Goal: Task Accomplishment & Management: Manage account settings

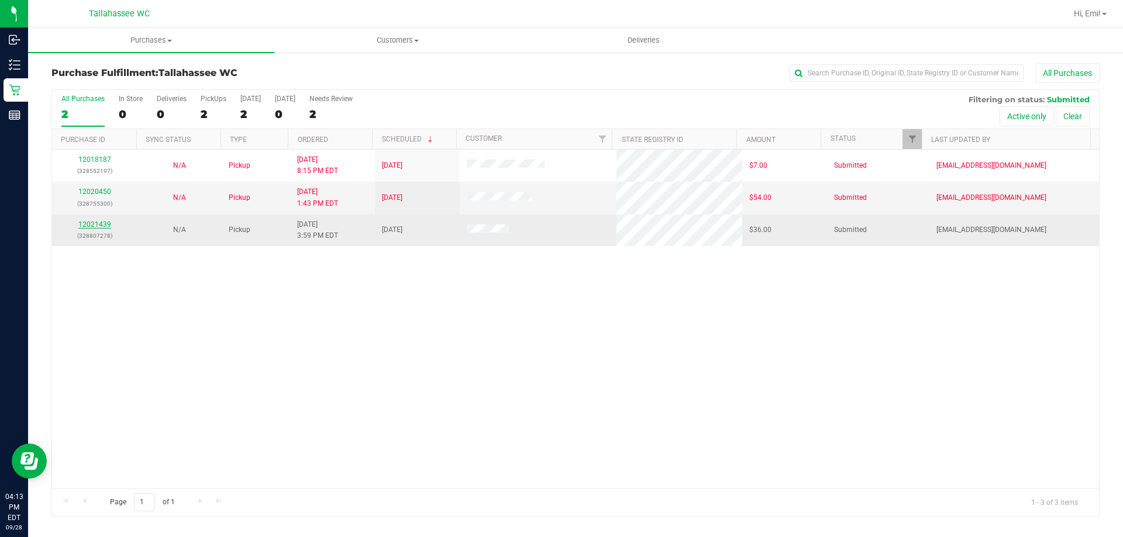
click at [101, 222] on link "12021439" at bounding box center [94, 224] width 33 height 8
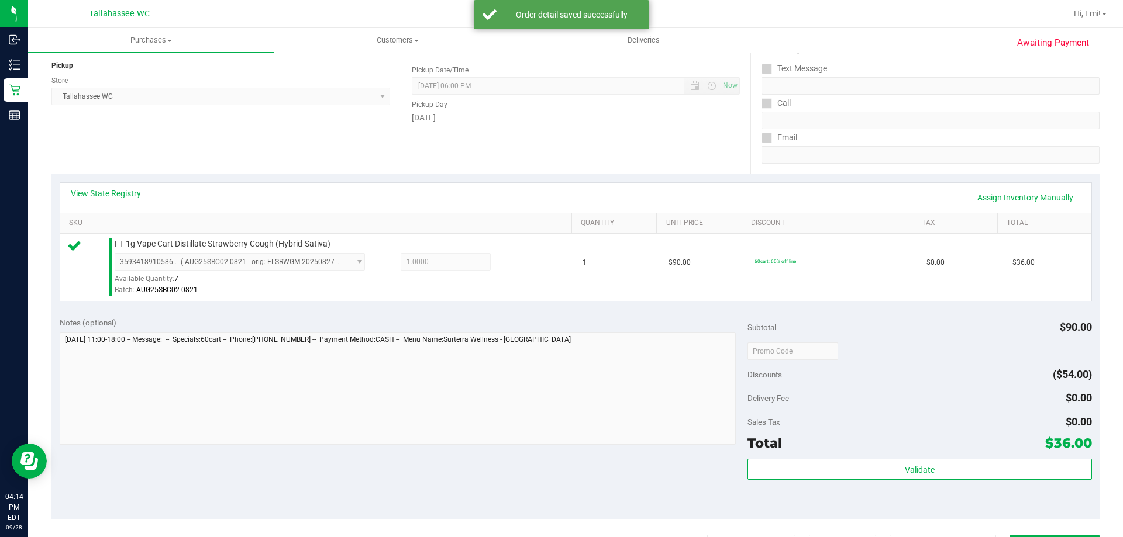
scroll to position [292, 0]
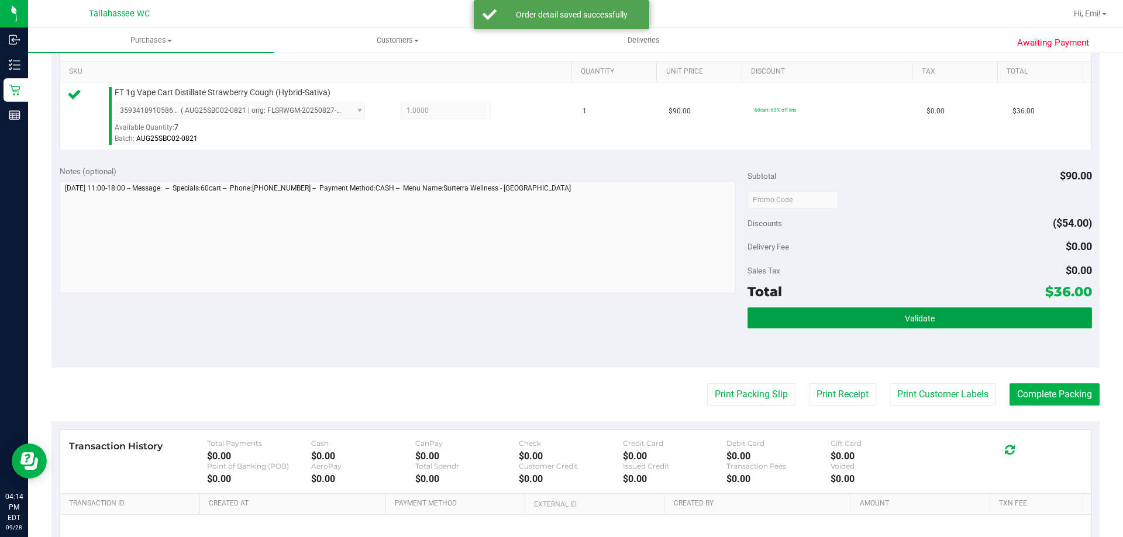
click at [848, 319] on button "Validate" at bounding box center [919, 318] width 344 height 21
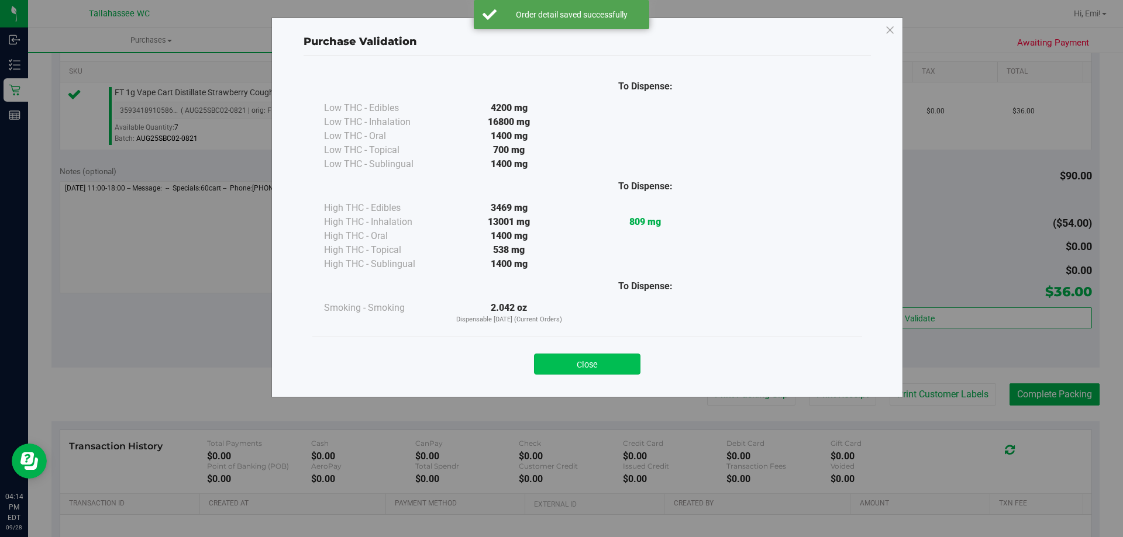
click at [619, 358] on button "Close" at bounding box center [587, 364] width 106 height 21
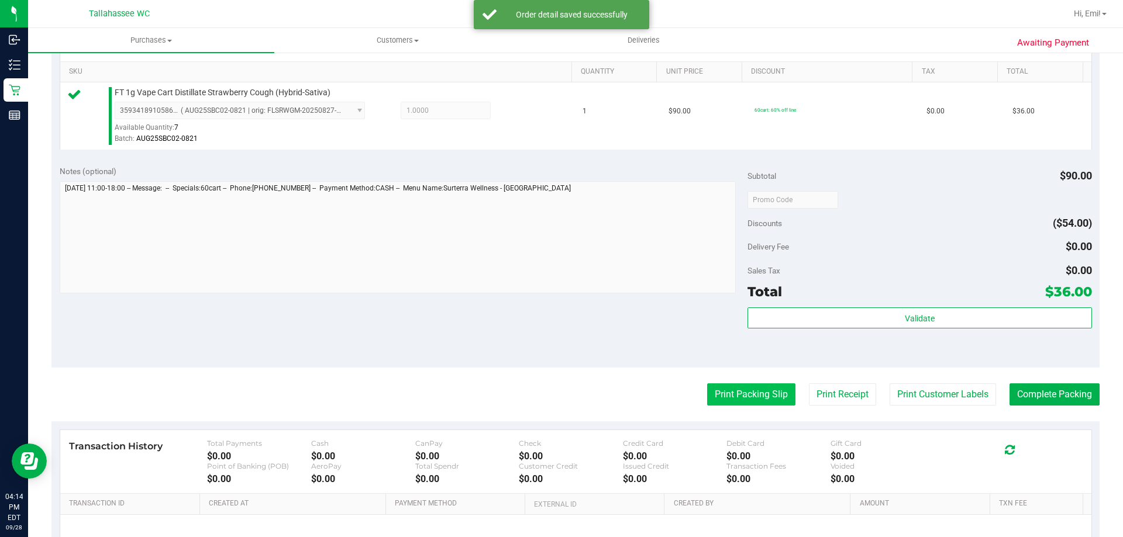
click at [738, 388] on button "Print Packing Slip" at bounding box center [751, 395] width 88 height 22
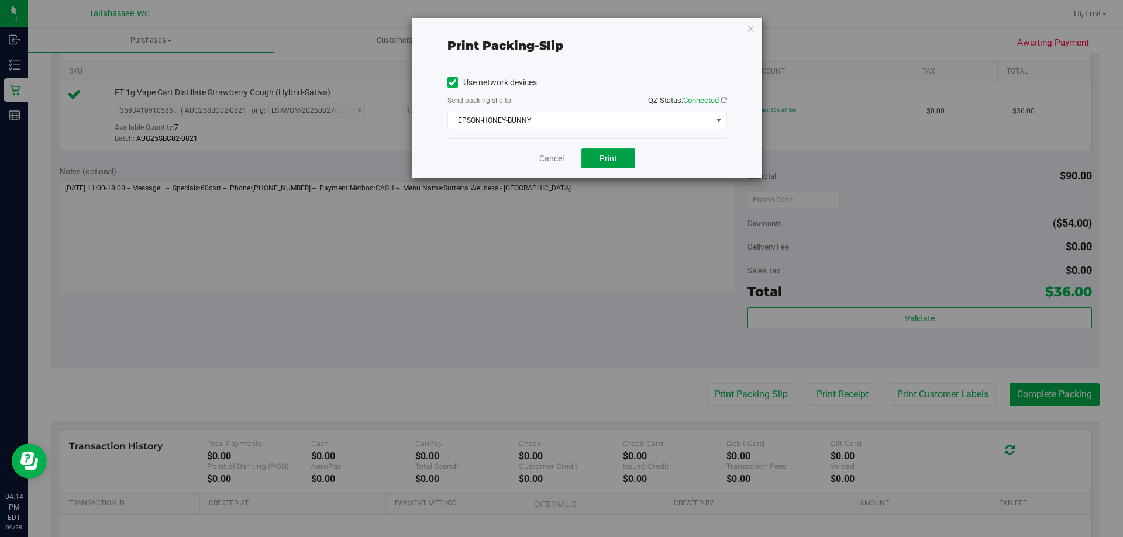
click at [603, 154] on span "Print" at bounding box center [608, 158] width 18 height 9
click at [558, 158] on link "Cancel" at bounding box center [551, 159] width 25 height 12
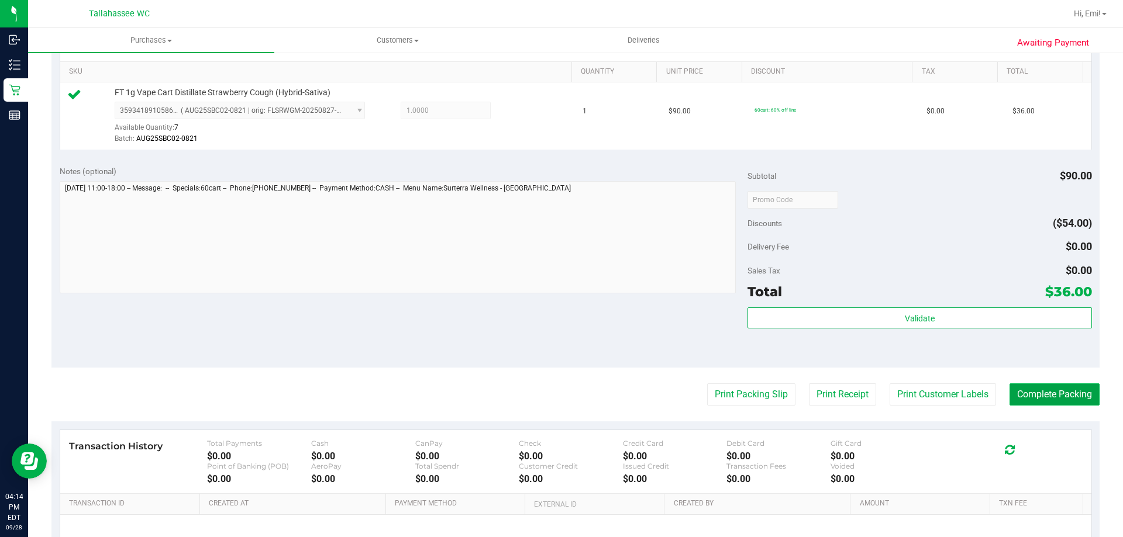
click at [1063, 395] on button "Complete Packing" at bounding box center [1054, 395] width 90 height 22
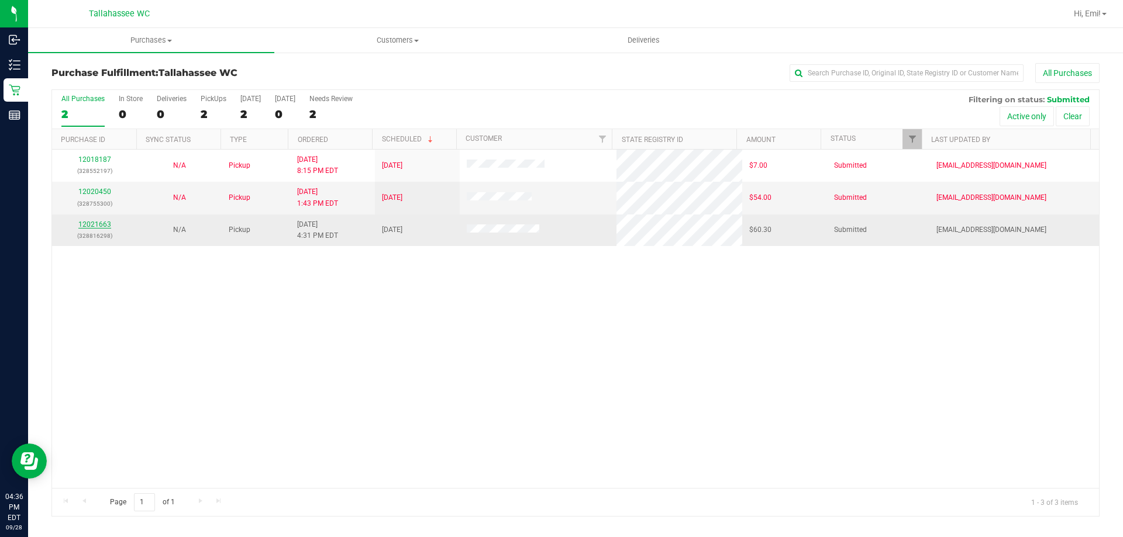
click at [98, 228] on link "12021663" at bounding box center [94, 224] width 33 height 8
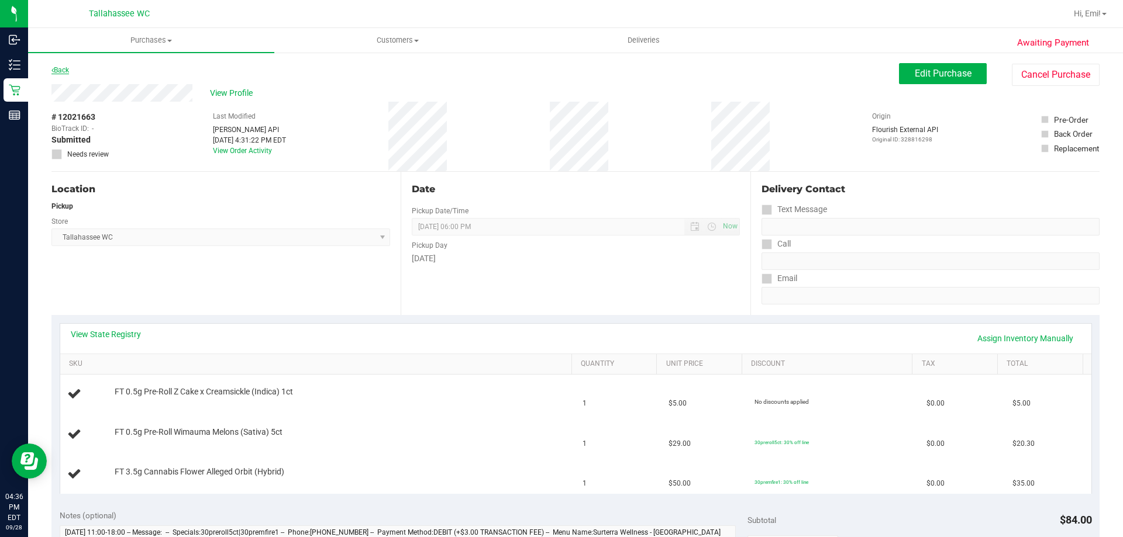
click at [62, 68] on link "Back" at bounding box center [60, 70] width 18 height 8
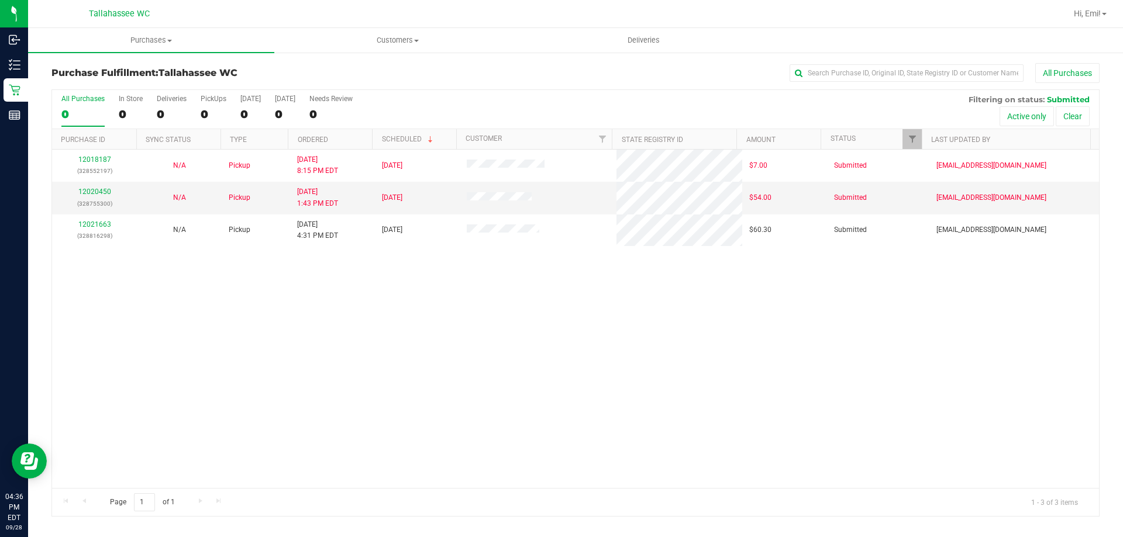
click at [627, 78] on div "All Purchases" at bounding box center [749, 73] width 699 height 20
click at [675, 87] on div "Purchase Fulfillment: Tallahassee WC All Purchases" at bounding box center [575, 76] width 1048 height 26
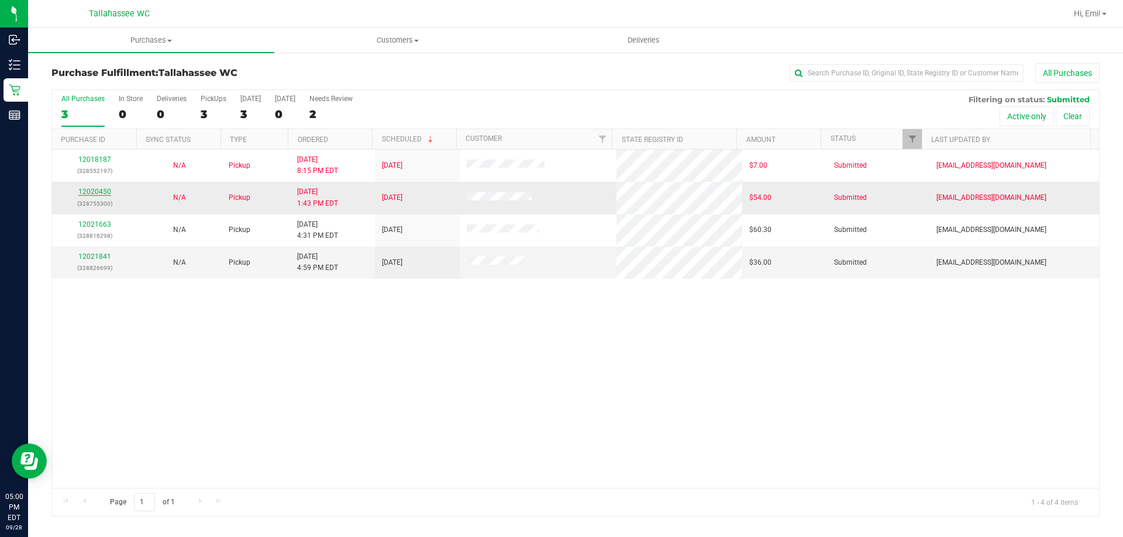
click at [100, 192] on link "12020450" at bounding box center [94, 192] width 33 height 8
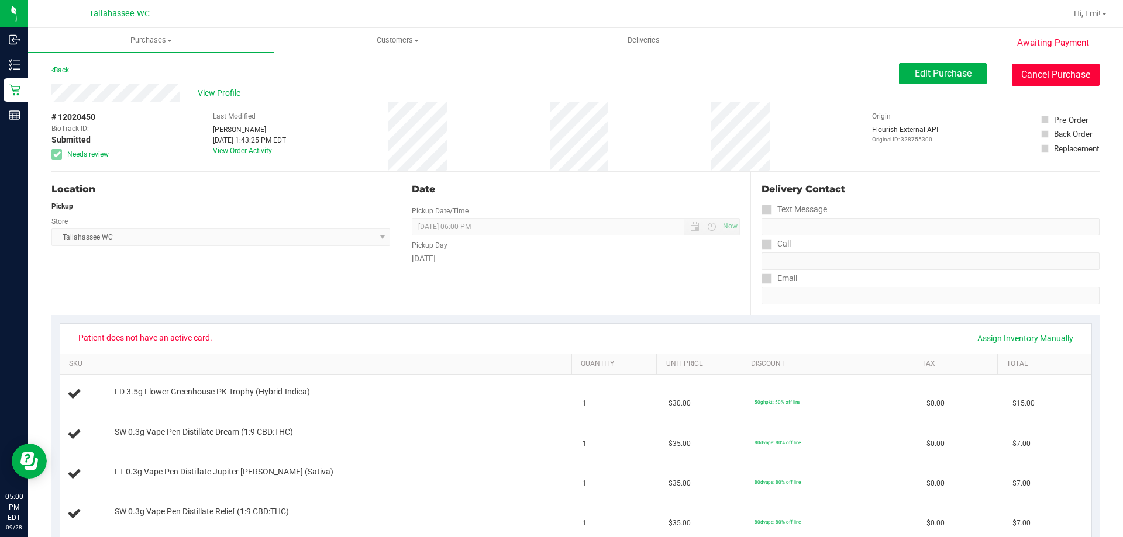
click at [1079, 75] on button "Cancel Purchase" at bounding box center [1055, 75] width 88 height 22
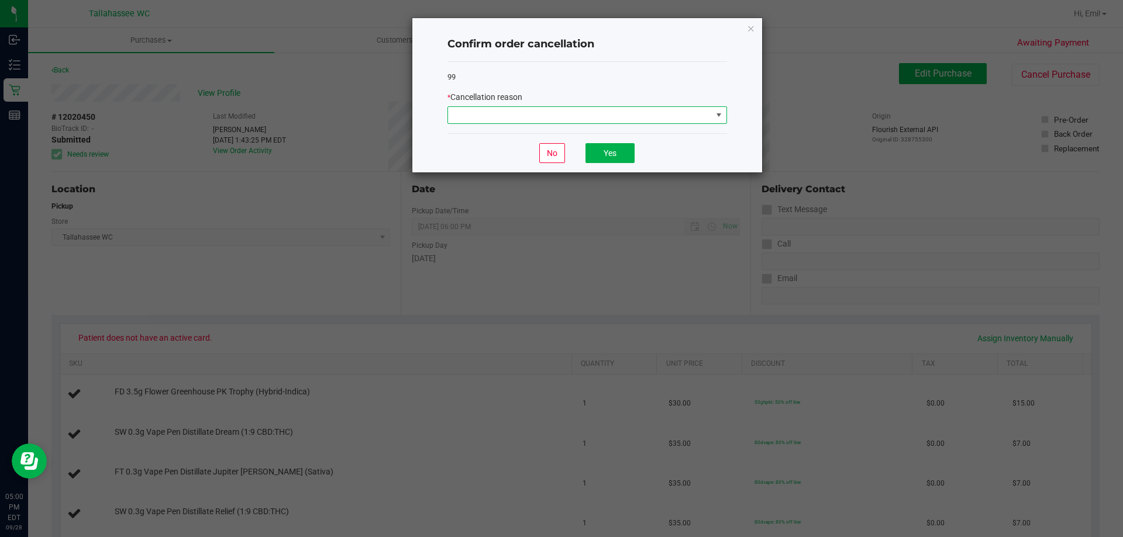
click at [661, 112] on span at bounding box center [580, 115] width 264 height 16
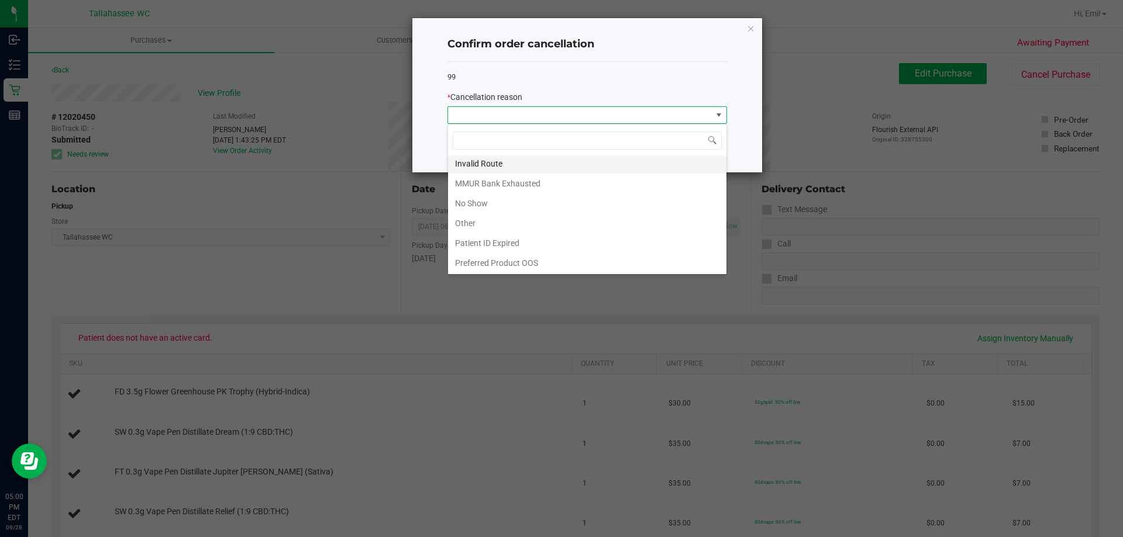
scroll to position [62, 0]
click at [576, 246] on li "Patient ID Expired" at bounding box center [587, 243] width 278 height 20
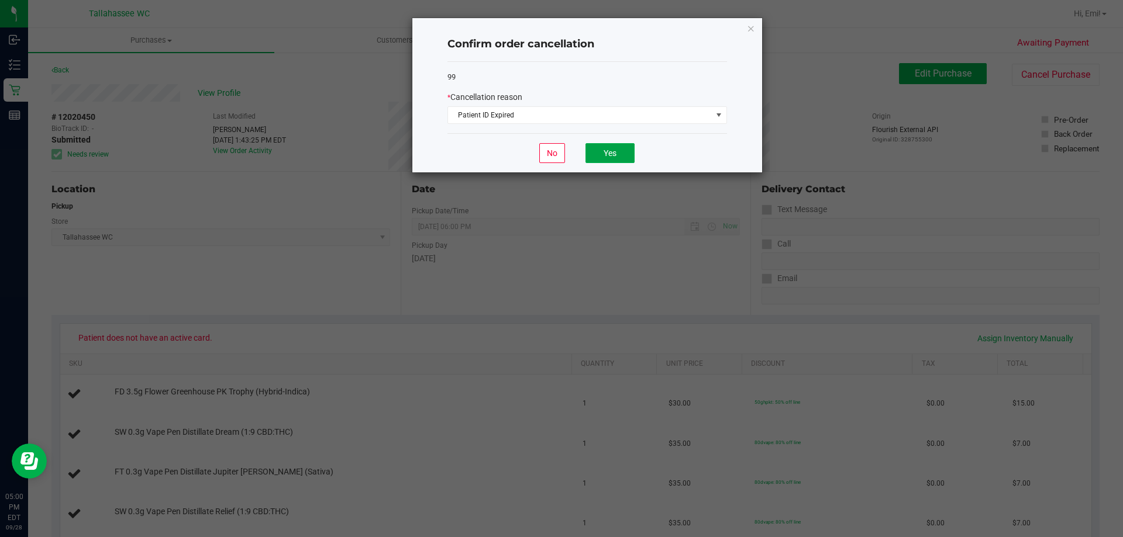
click at [624, 151] on button "Yes" at bounding box center [609, 153] width 49 height 20
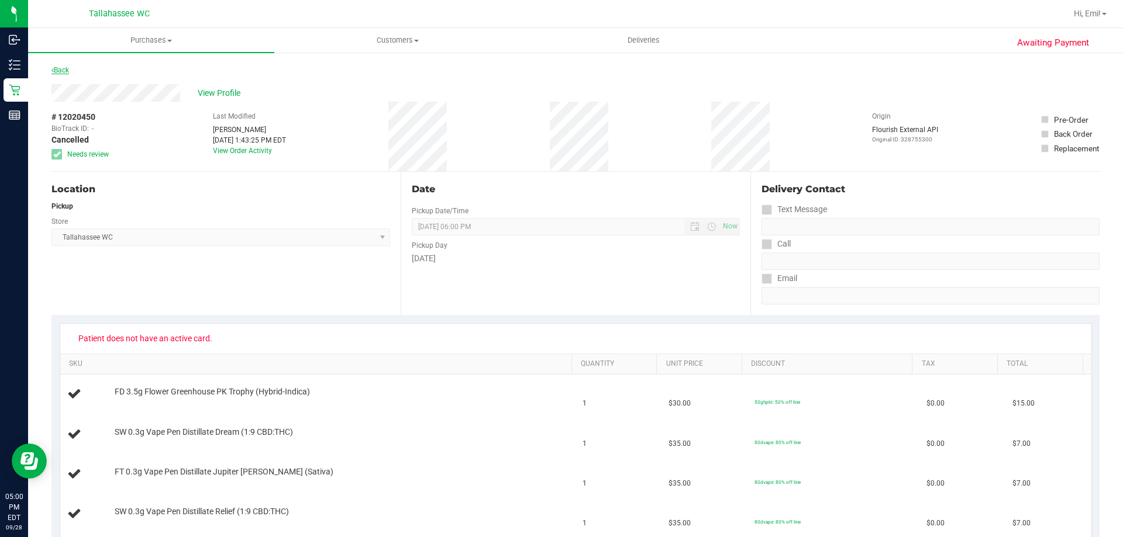
click at [64, 68] on link "Back" at bounding box center [60, 70] width 18 height 8
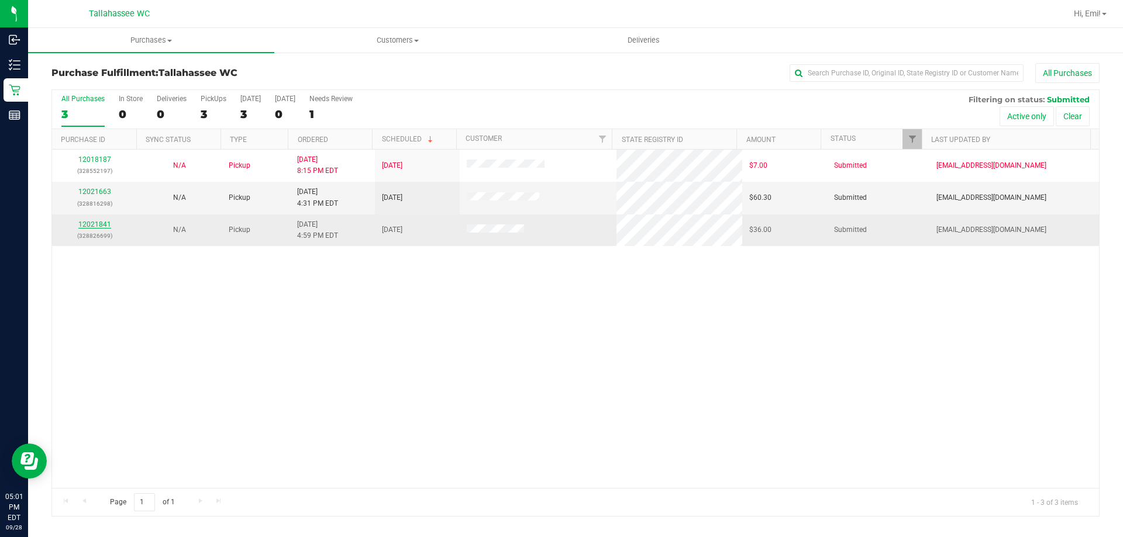
click at [88, 226] on link "12021841" at bounding box center [94, 224] width 33 height 8
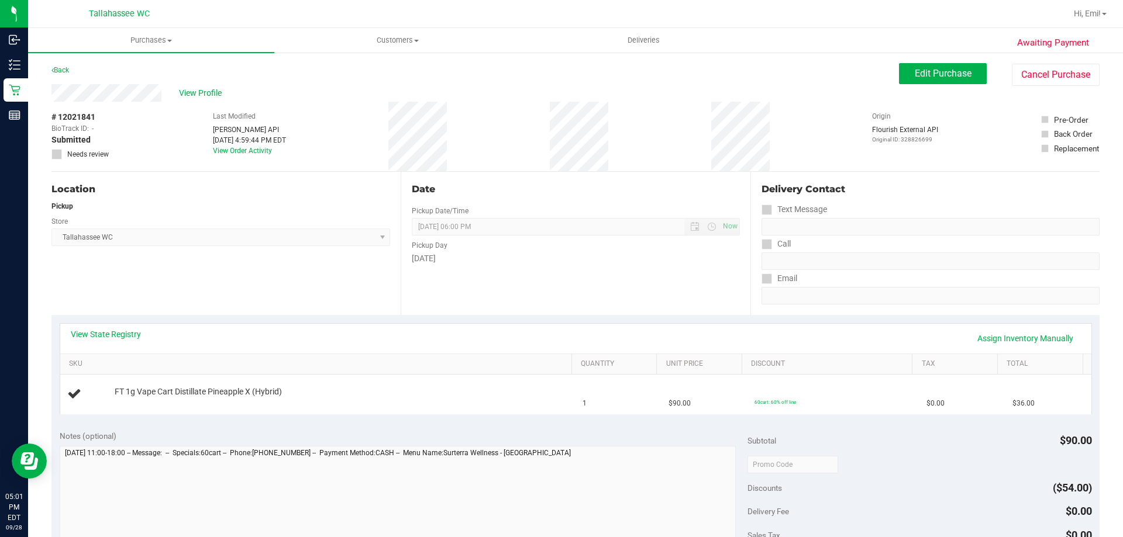
click at [57, 76] on div "Back" at bounding box center [60, 70] width 18 height 14
click at [57, 72] on link "Back" at bounding box center [60, 70] width 18 height 8
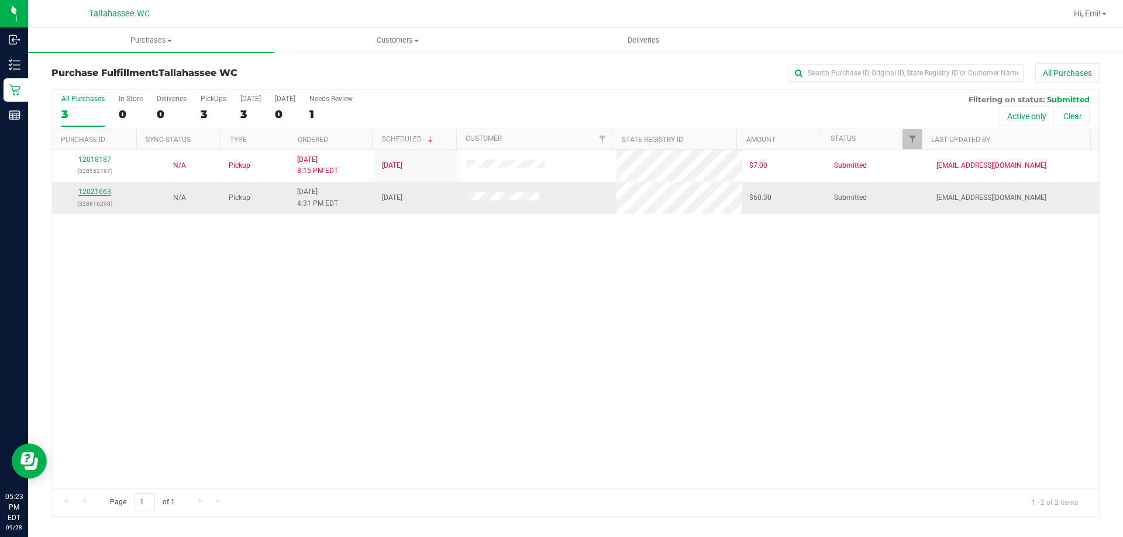
click at [85, 190] on link "12021663" at bounding box center [94, 192] width 33 height 8
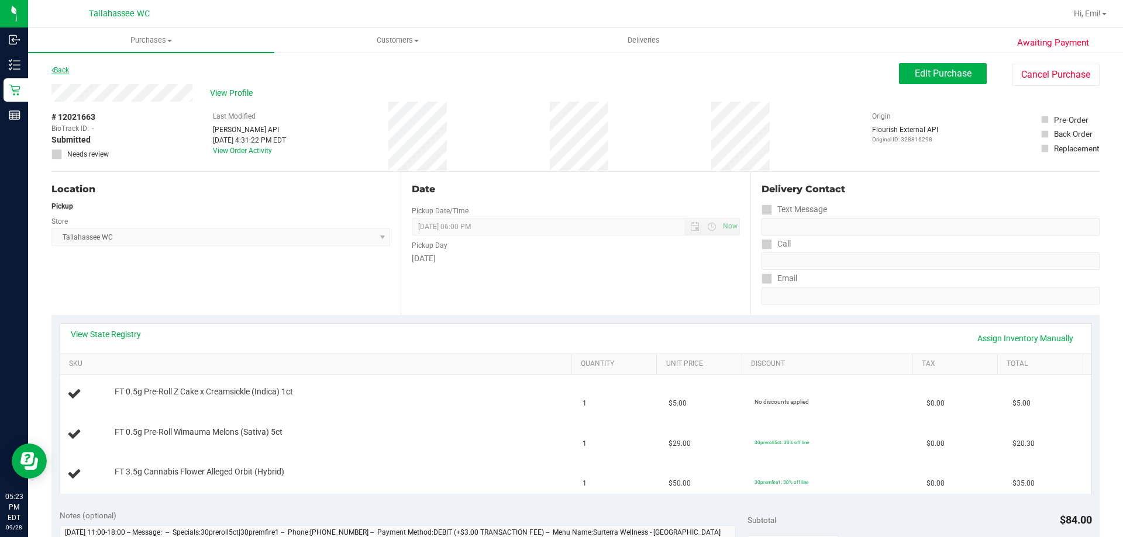
click at [53, 70] on icon at bounding box center [52, 70] width 2 height 7
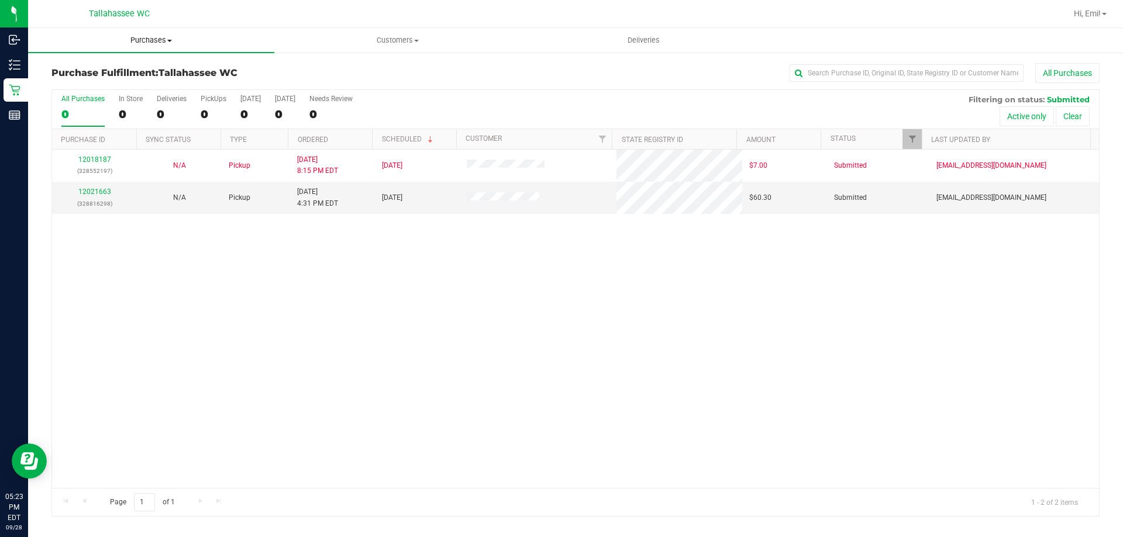
click at [126, 43] on span "Purchases" at bounding box center [151, 40] width 246 height 11
click at [95, 84] on span "Fulfillment" at bounding box center [64, 85] width 72 height 10
click at [209, 46] on uib-tab-heading "Purchases Summary of purchases Fulfillment All purchases" at bounding box center [151, 40] width 246 height 25
click at [184, 71] on li "Summary of purchases" at bounding box center [151, 71] width 246 height 14
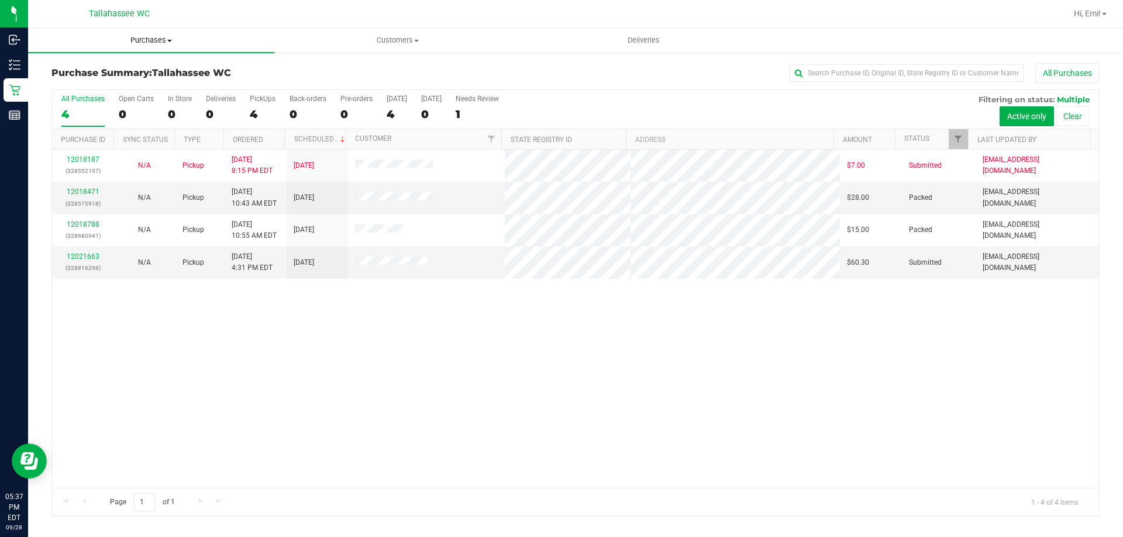
click at [208, 37] on span "Purchases" at bounding box center [151, 40] width 246 height 11
click at [199, 52] on link "Purchases Summary of purchases Fulfillment All purchases" at bounding box center [151, 40] width 246 height 25
click at [193, 46] on uib-tab-heading "Purchases Summary of purchases Fulfillment All purchases" at bounding box center [151, 40] width 246 height 25
click at [156, 88] on li "Fulfillment" at bounding box center [151, 85] width 246 height 14
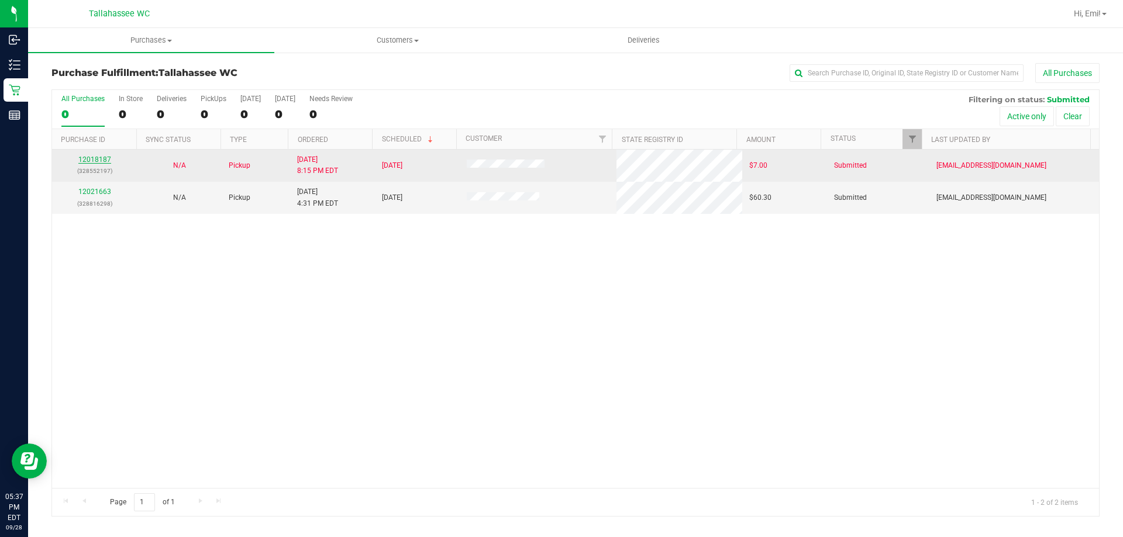
click at [98, 158] on link "12018187" at bounding box center [94, 160] width 33 height 8
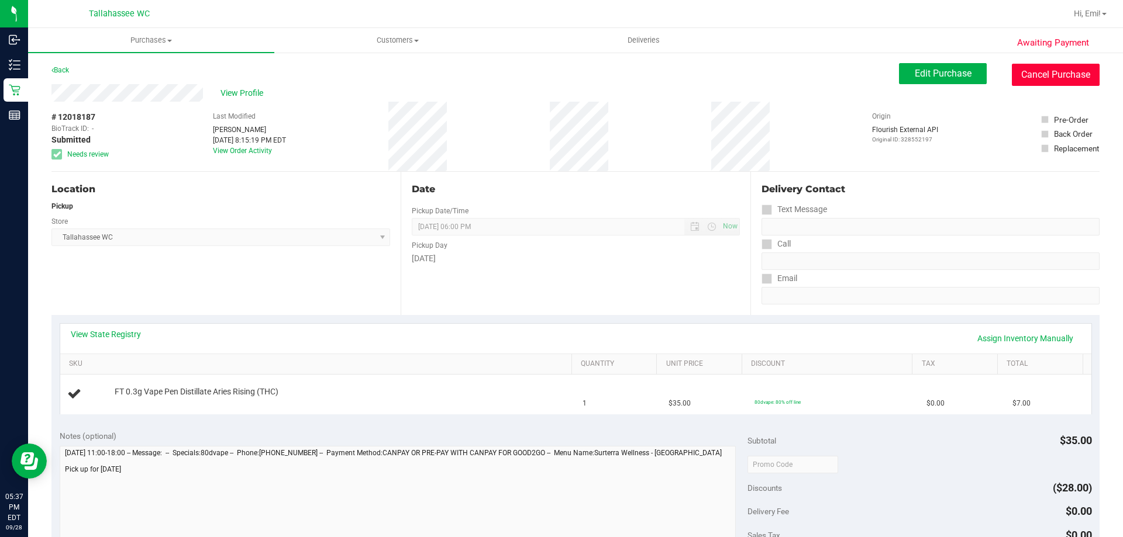
click at [1014, 68] on button "Cancel Purchase" at bounding box center [1055, 75] width 88 height 22
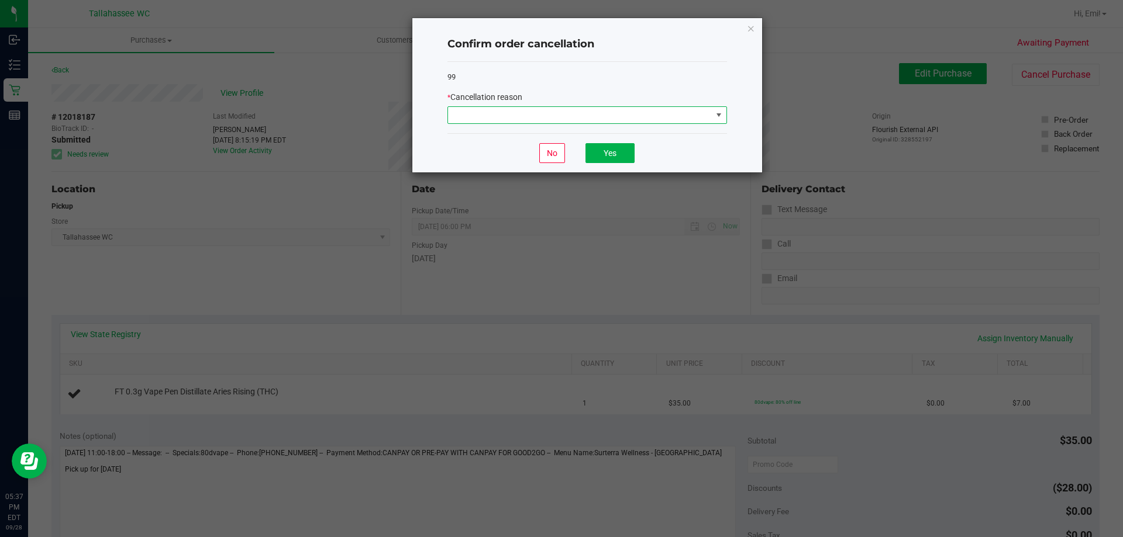
click at [607, 113] on span at bounding box center [580, 115] width 264 height 16
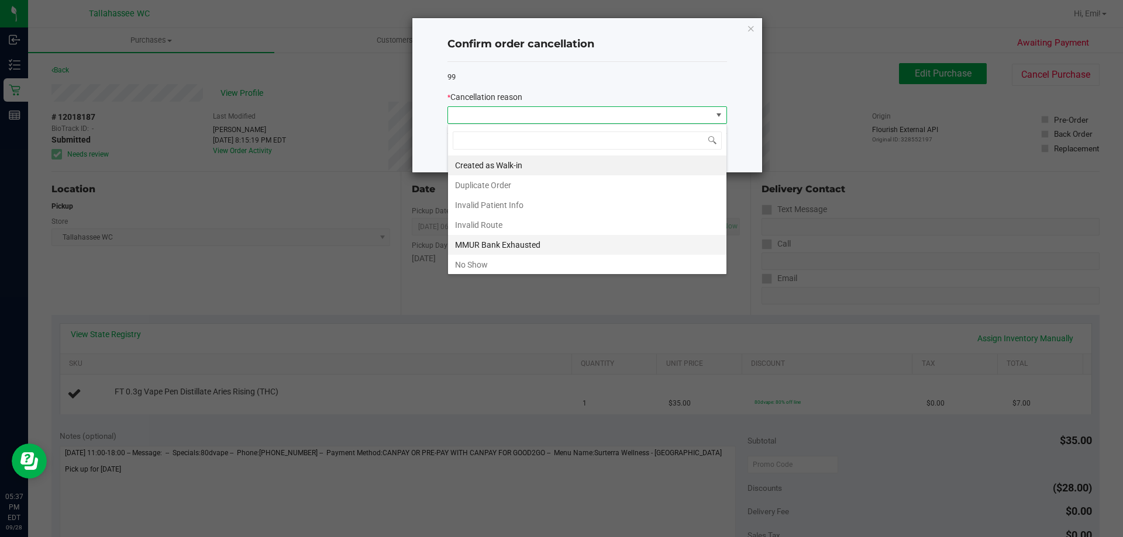
scroll to position [18, 279]
click at [561, 270] on li "No Show" at bounding box center [587, 265] width 278 height 20
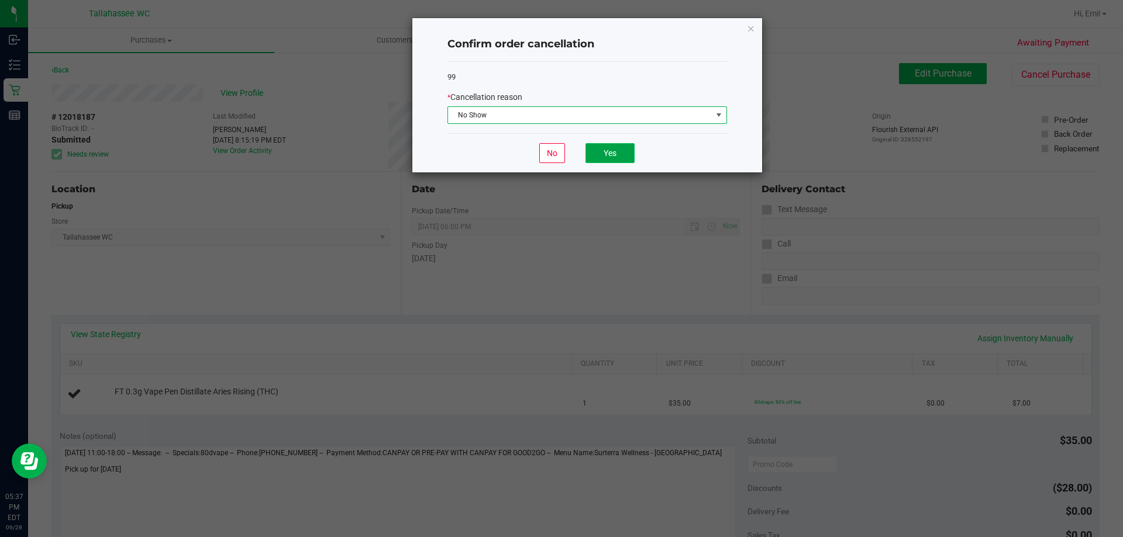
click at [630, 148] on button "Yes" at bounding box center [609, 153] width 49 height 20
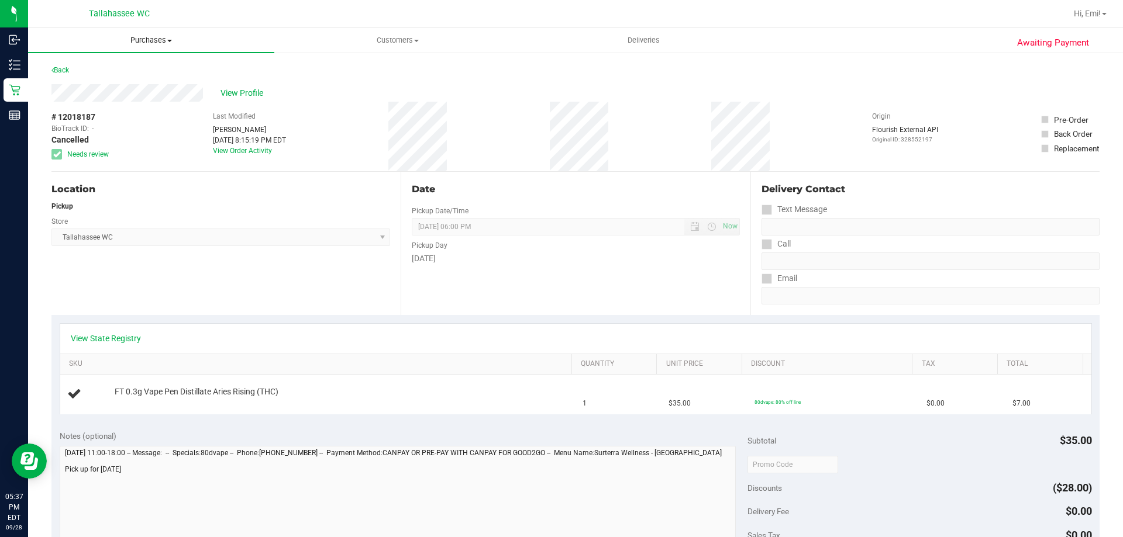
click at [164, 39] on span "Purchases" at bounding box center [151, 40] width 246 height 11
click at [145, 74] on span "Summary of purchases" at bounding box center [88, 70] width 120 height 10
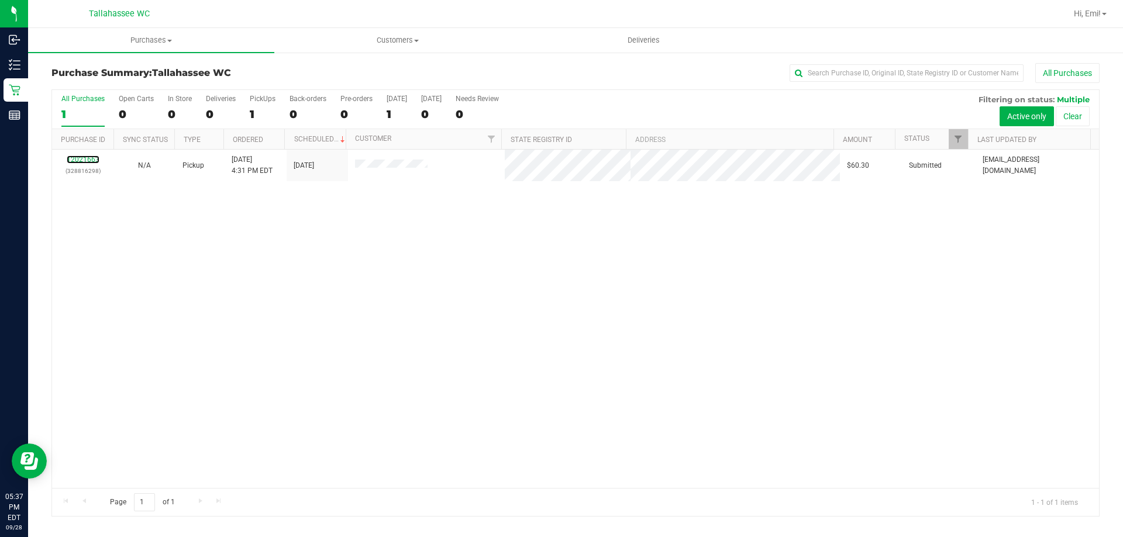
click at [85, 160] on link "12021663" at bounding box center [83, 160] width 33 height 8
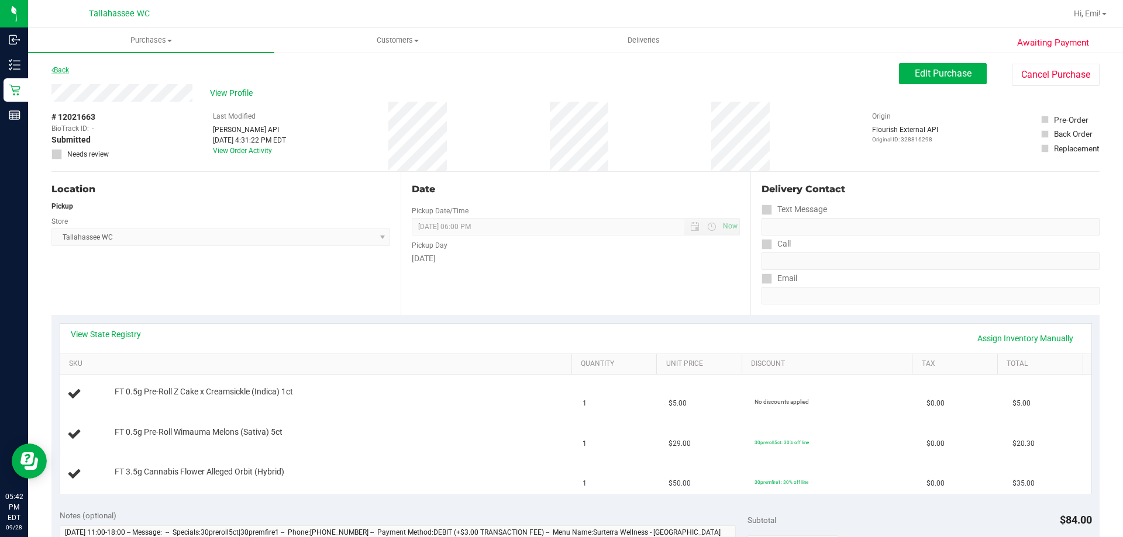
click at [63, 71] on link "Back" at bounding box center [60, 70] width 18 height 8
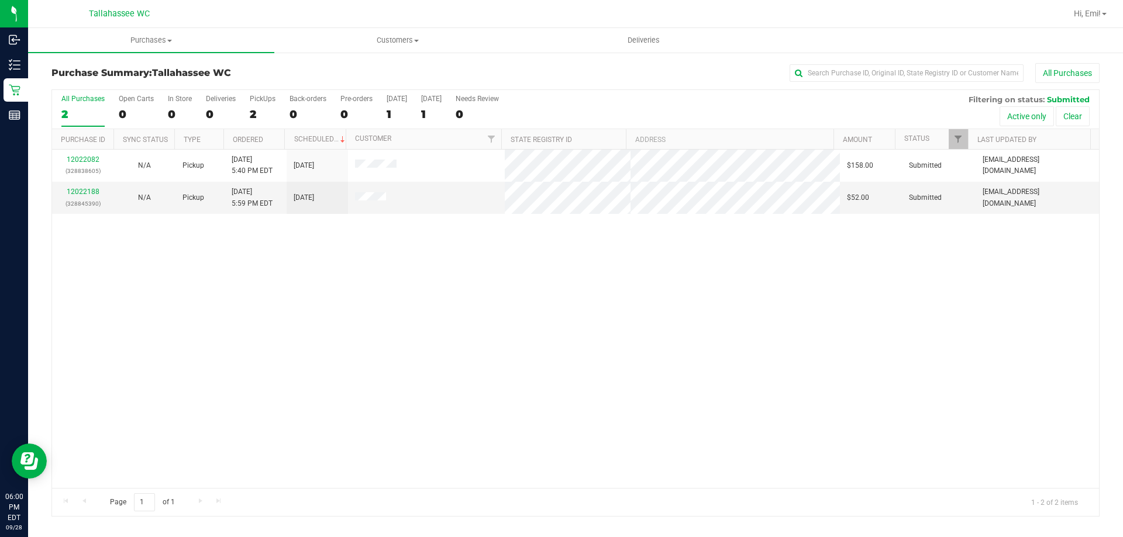
click at [1114, 15] on div "Hi, Emi!" at bounding box center [1091, 13] width 51 height 23
click at [1106, 15] on link "Hi, Emi!" at bounding box center [1090, 14] width 42 height 12
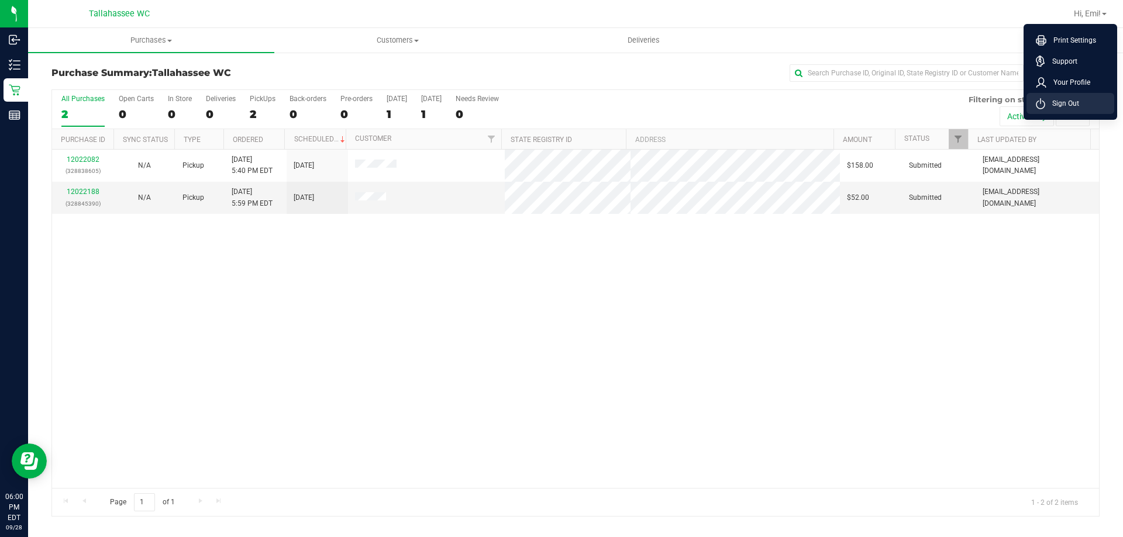
click at [1045, 112] on li "Sign Out" at bounding box center [1070, 103] width 88 height 21
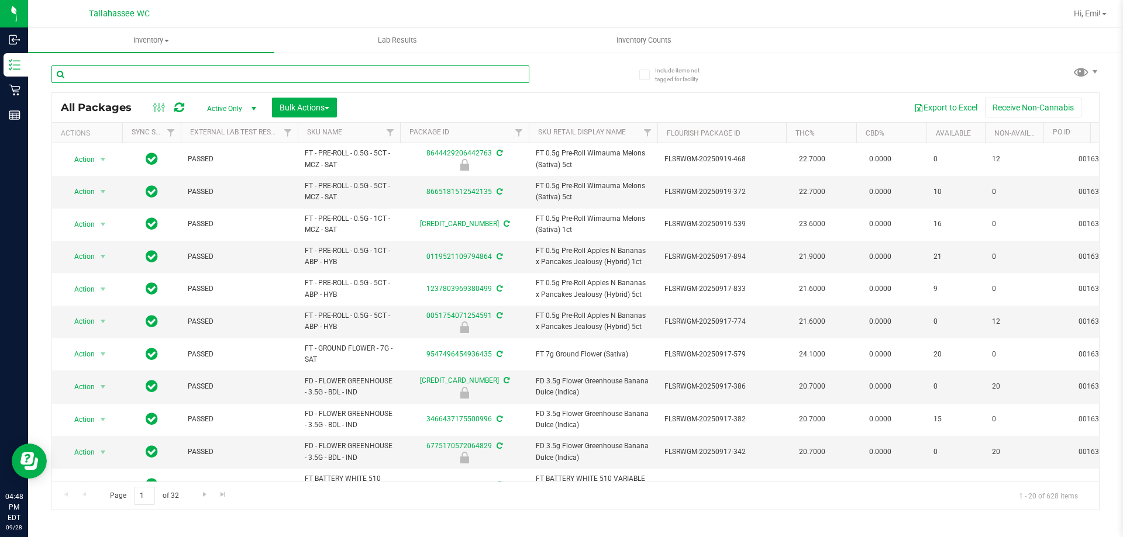
click at [213, 72] on input "text" at bounding box center [290, 74] width 478 height 18
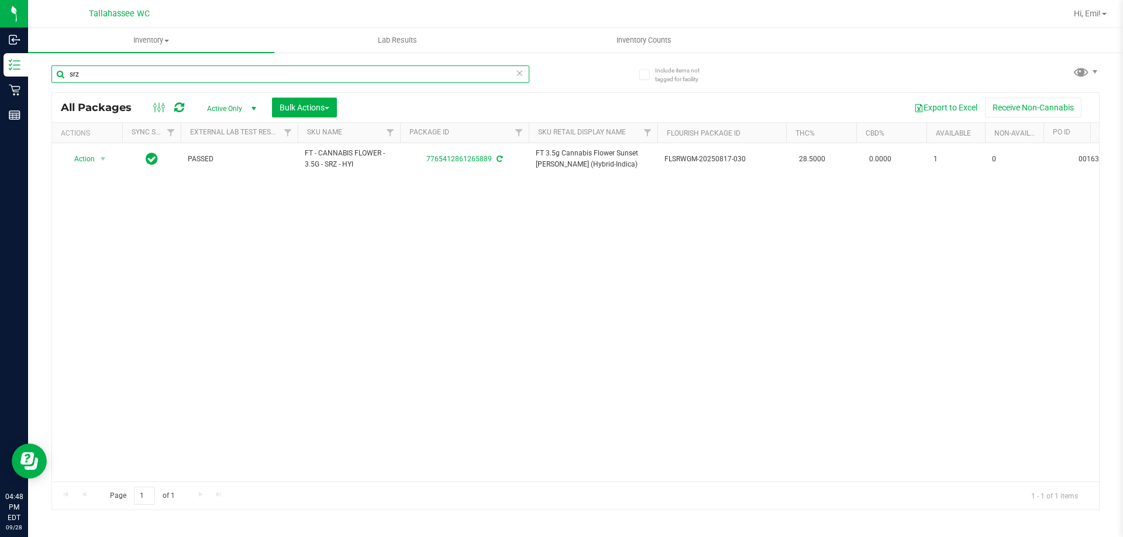
type input "srz"
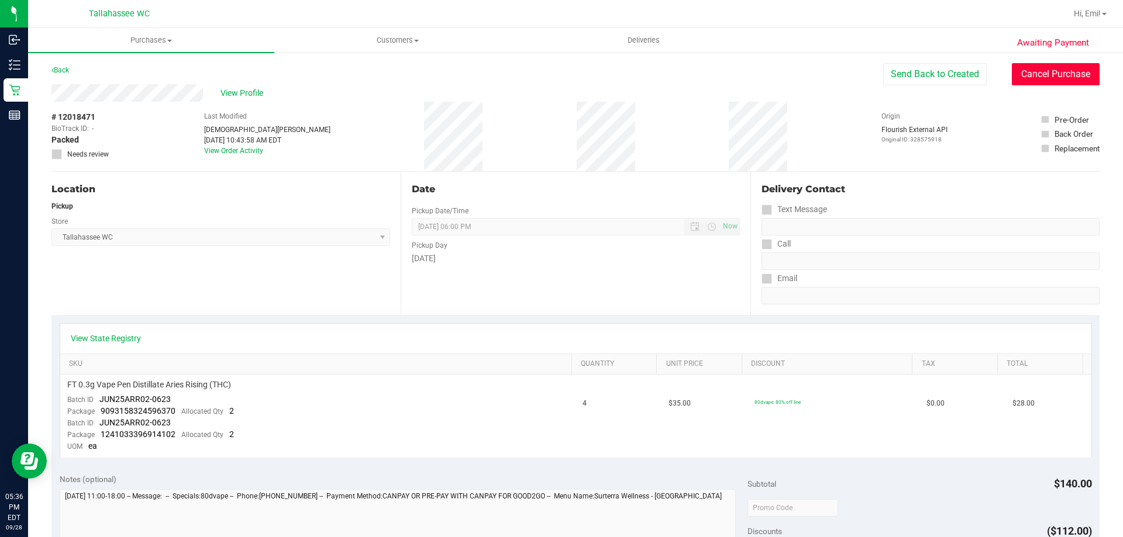
click at [1036, 84] on button "Cancel Purchase" at bounding box center [1055, 74] width 88 height 22
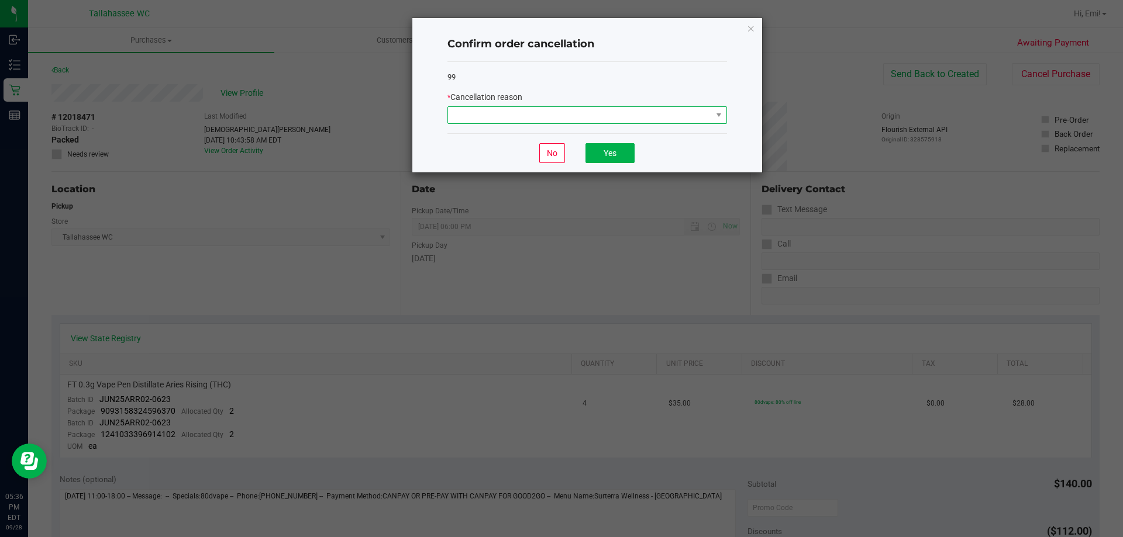
click at [607, 118] on span at bounding box center [580, 115] width 264 height 16
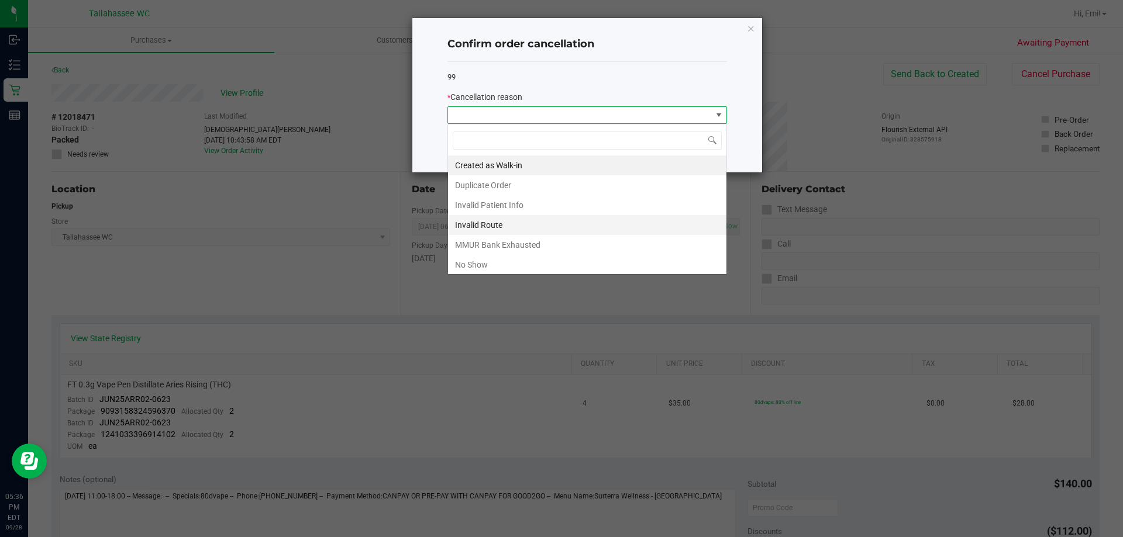
scroll to position [18, 279]
click at [535, 270] on li "No Show" at bounding box center [587, 265] width 278 height 20
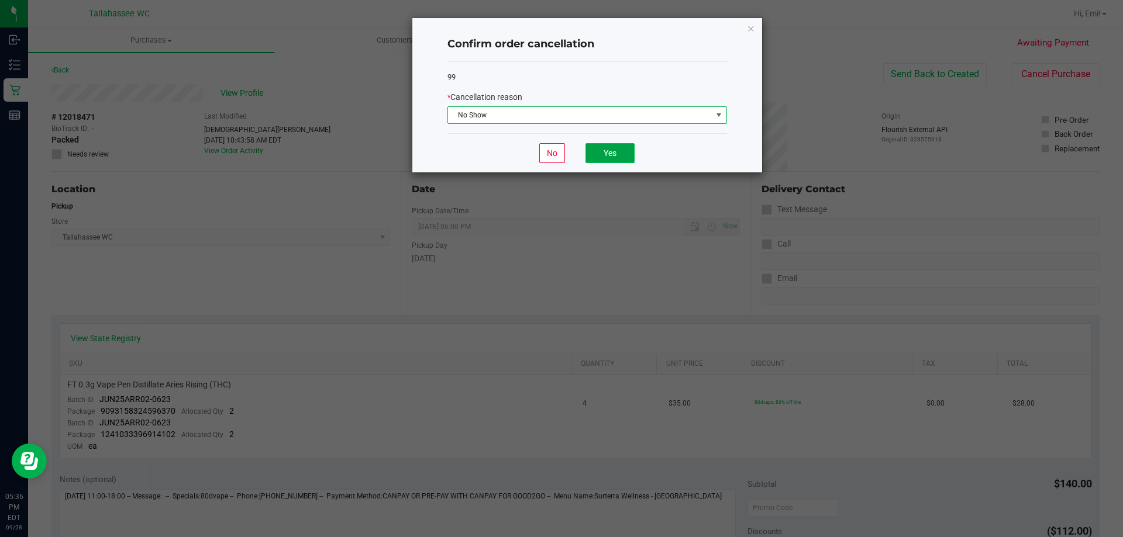
click at [607, 156] on button "Yes" at bounding box center [609, 153] width 49 height 20
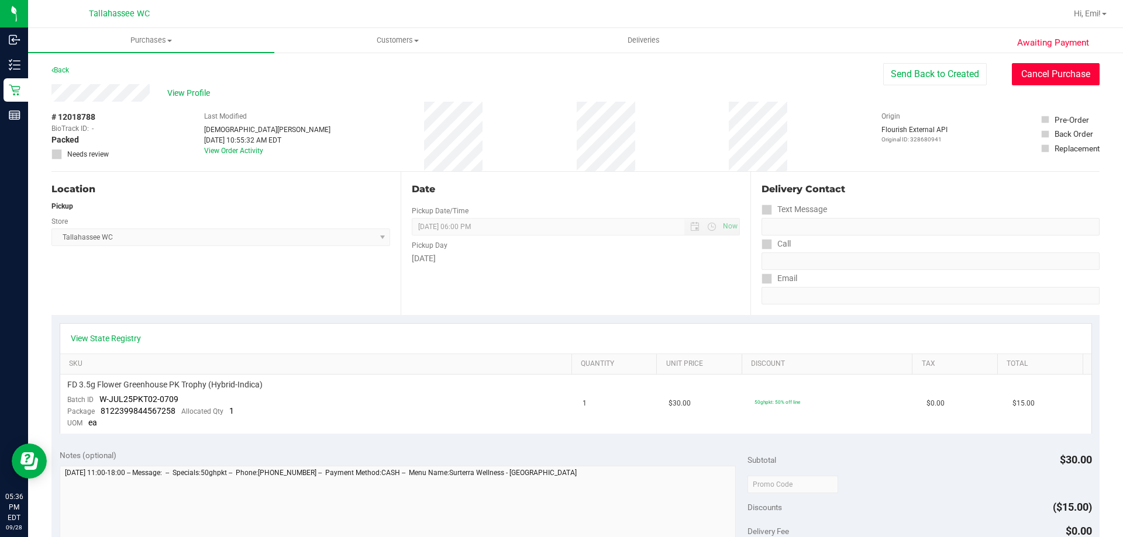
click at [1048, 68] on button "Cancel Purchase" at bounding box center [1055, 74] width 88 height 22
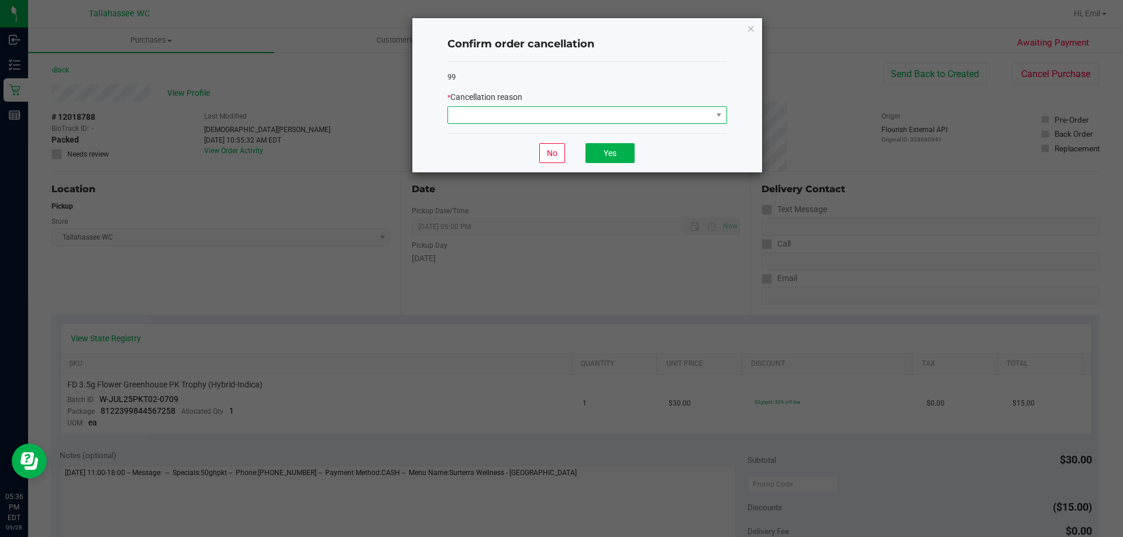
click at [666, 115] on span at bounding box center [580, 115] width 264 height 16
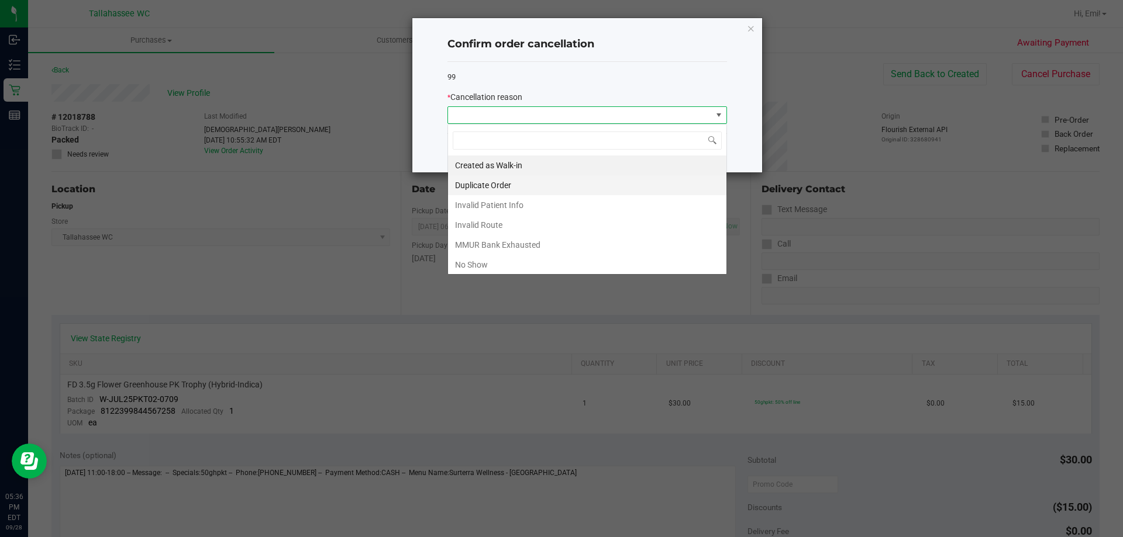
scroll to position [18, 279]
click at [517, 271] on li "No Show" at bounding box center [587, 265] width 278 height 20
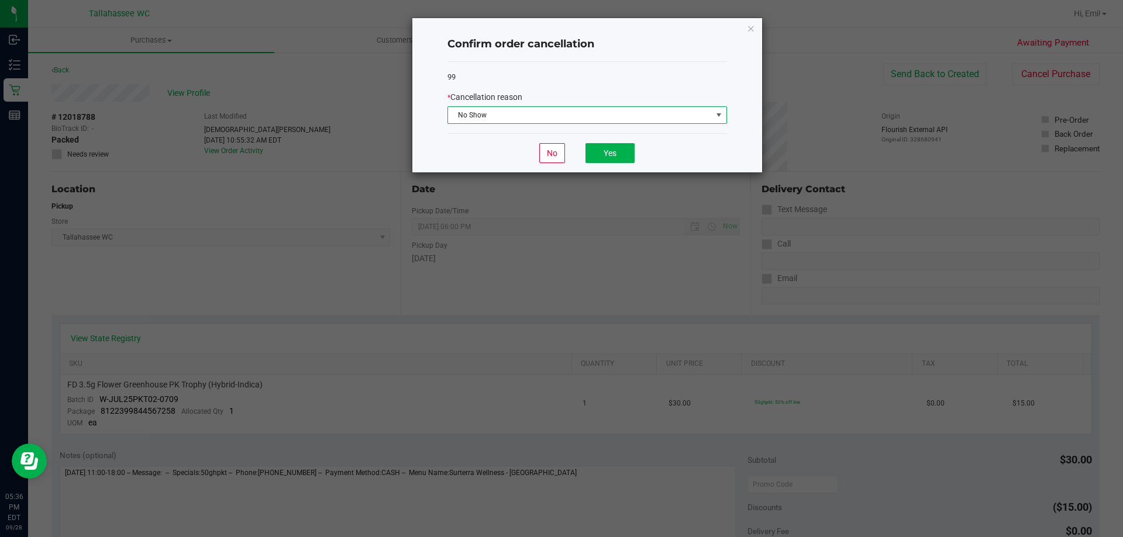
click at [603, 141] on div "No Yes" at bounding box center [586, 152] width 279 height 39
click at [603, 157] on button "Yes" at bounding box center [609, 153] width 49 height 20
